Goal: Find specific page/section: Find specific page/section

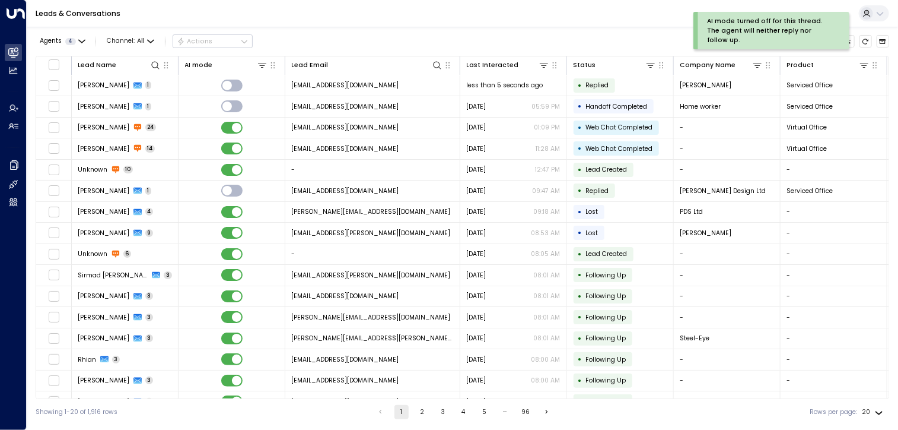
click at [100, 148] on span "[PERSON_NAME]" at bounding box center [104, 148] width 52 height 9
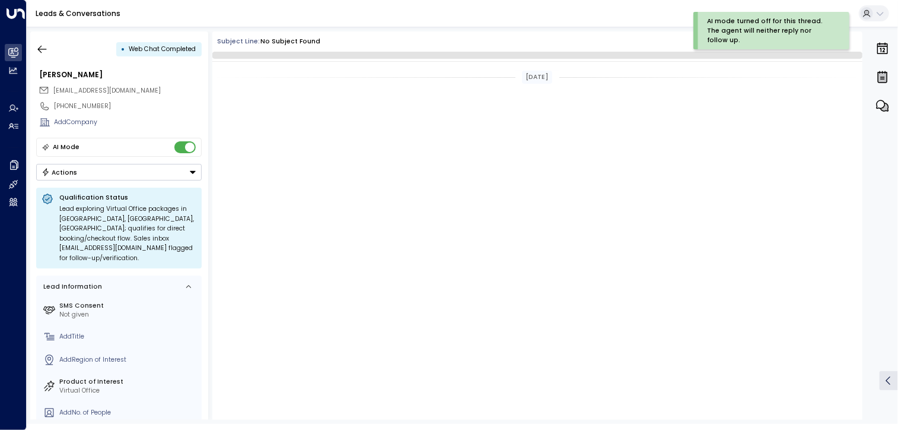
scroll to position [1349, 0]
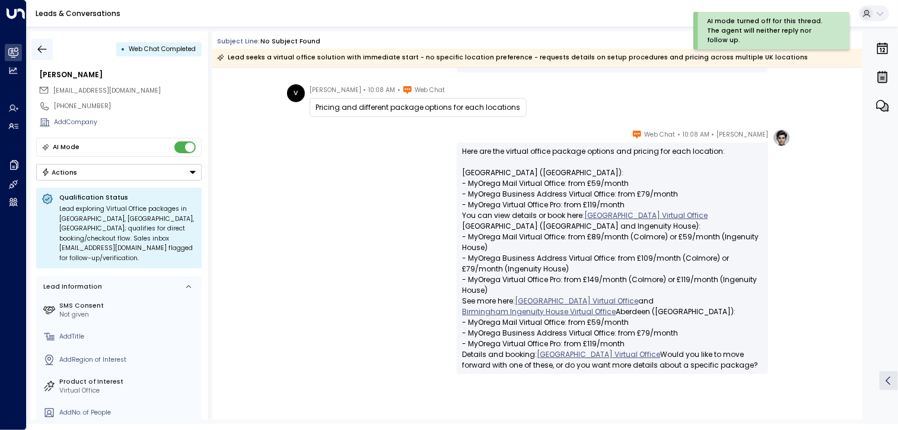
drag, startPoint x: 103, startPoint y: 149, endPoint x: 40, endPoint y: 47, distance: 119.6
click at [40, 47] on icon "button" at bounding box center [42, 49] width 12 height 12
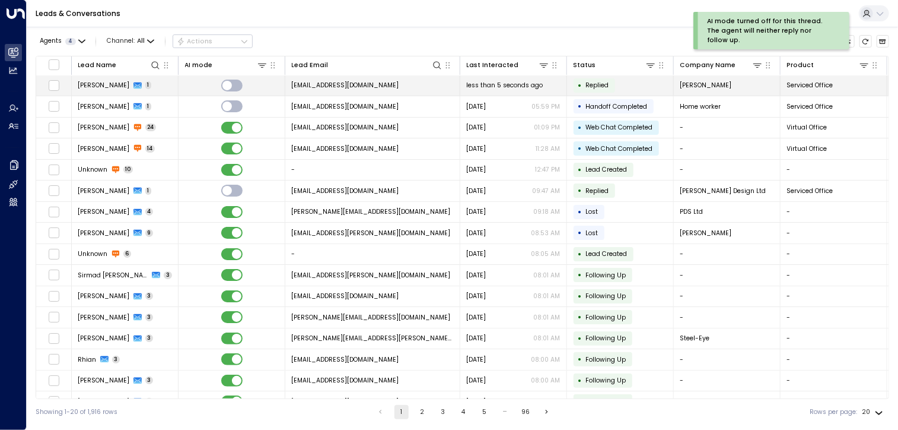
click at [104, 87] on span "[PERSON_NAME]" at bounding box center [104, 85] width 52 height 9
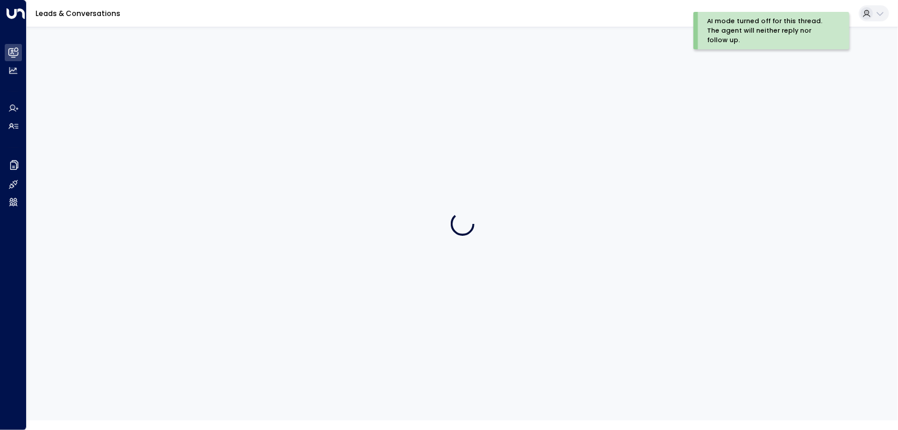
click at [104, 87] on div at bounding box center [463, 223] width 872 height 393
